Goal: Information Seeking & Learning: Find specific fact

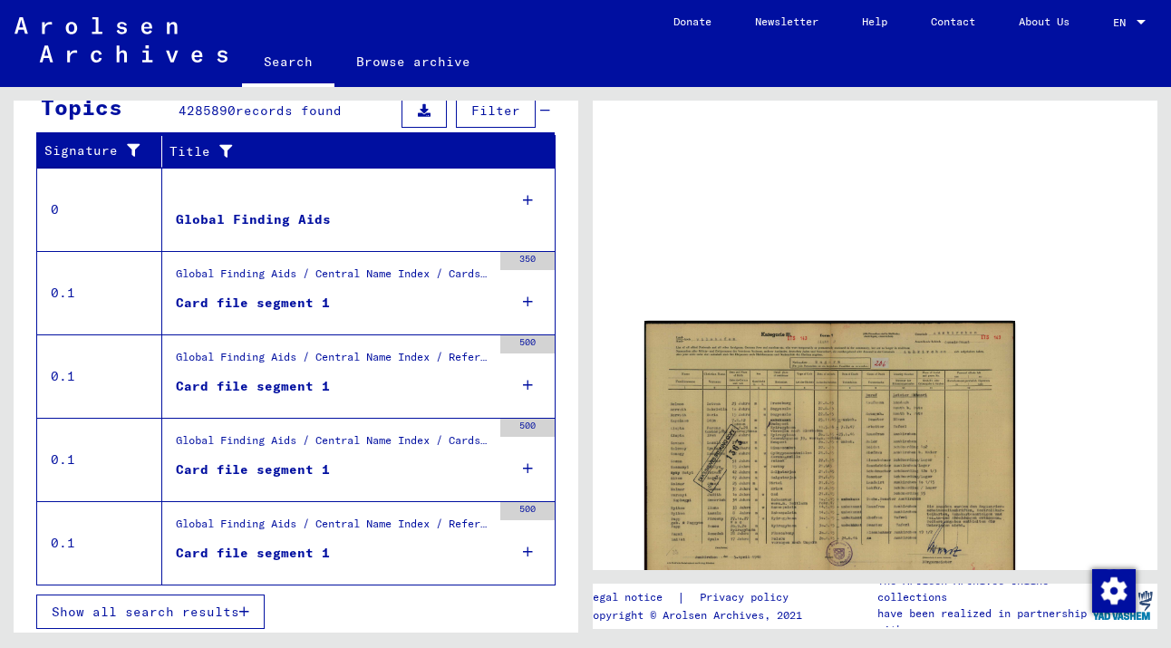
scroll to position [344, 0]
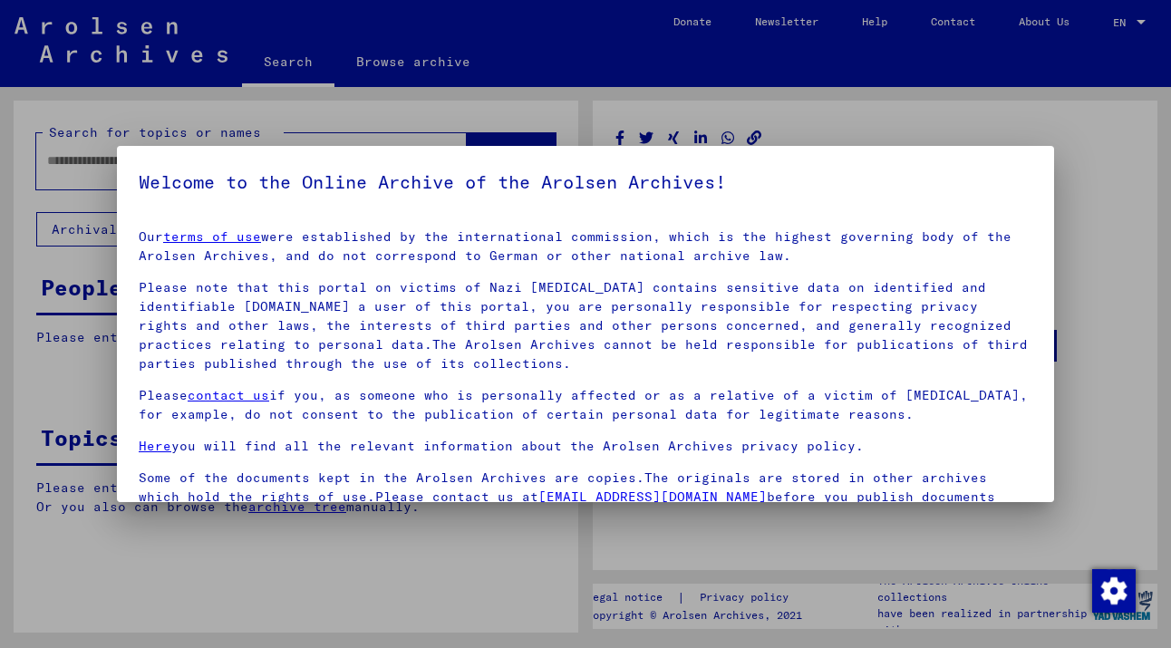
type input "********"
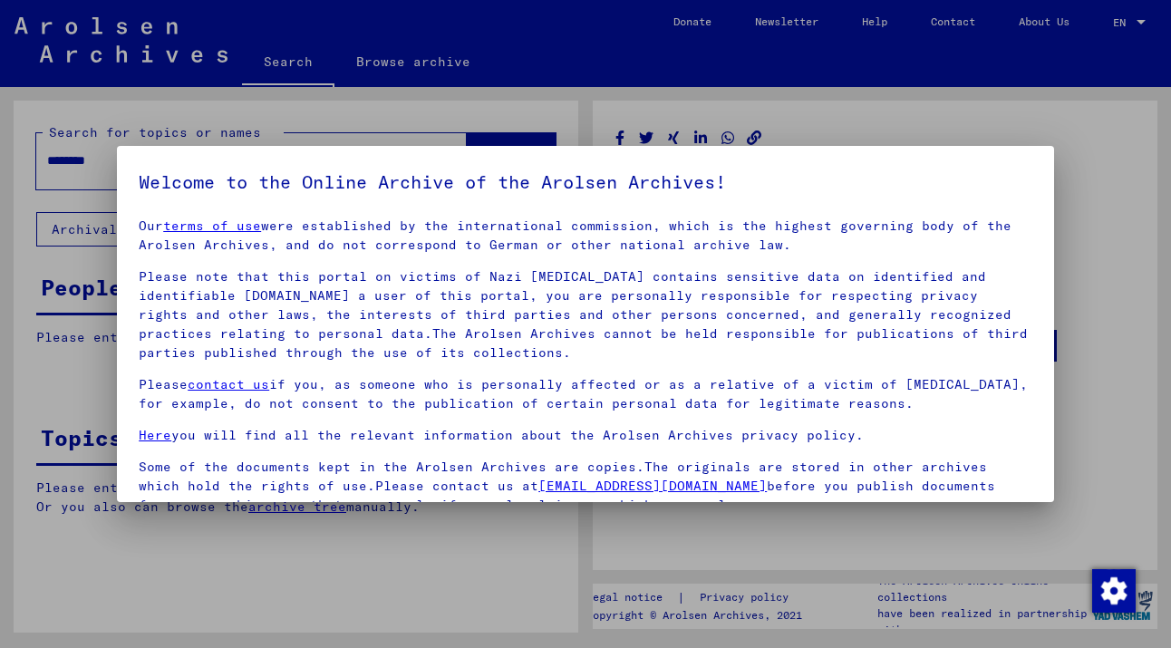
scroll to position [0, 0]
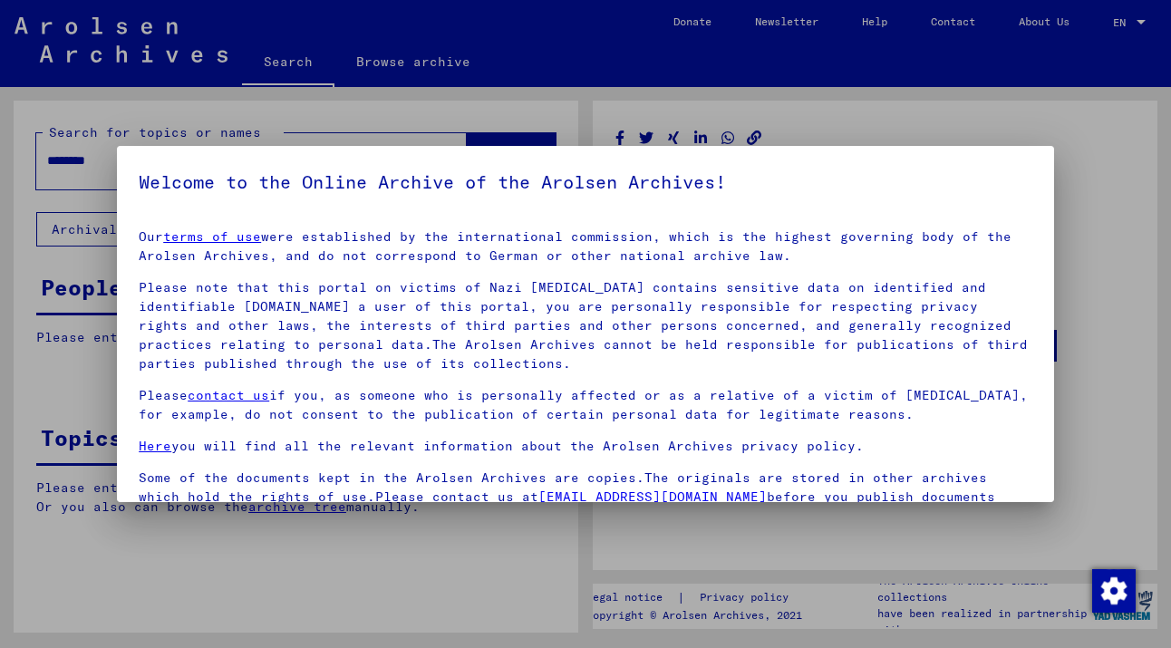
click at [399, 392] on p "Please contact us if you, as someone who is personally affected or as a relativ…" at bounding box center [586, 405] width 894 height 38
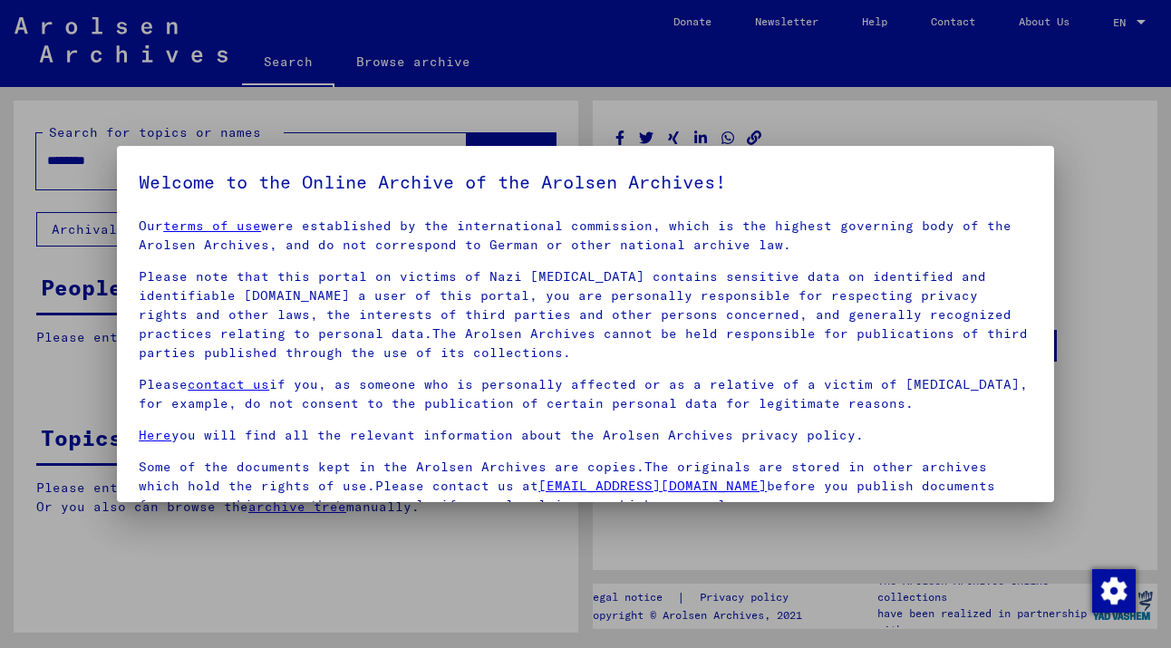
scroll to position [155, 0]
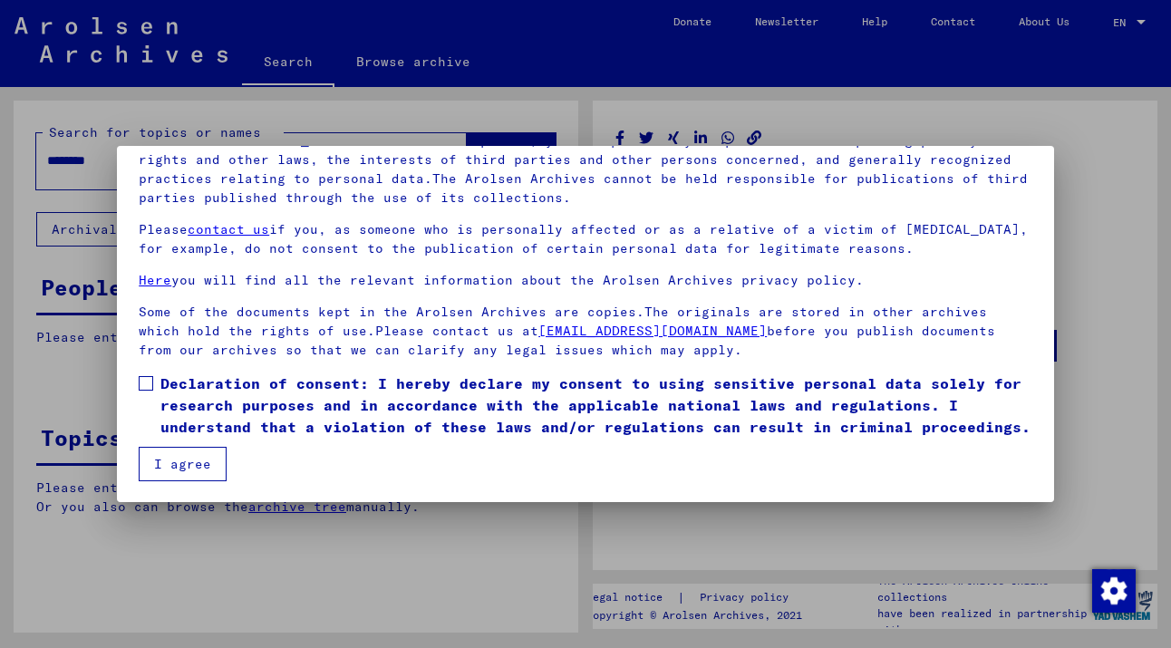
click at [145, 382] on span at bounding box center [146, 383] width 15 height 15
click at [200, 465] on button "I agree" at bounding box center [183, 464] width 88 height 34
